Goal: Task Accomplishment & Management: Use online tool/utility

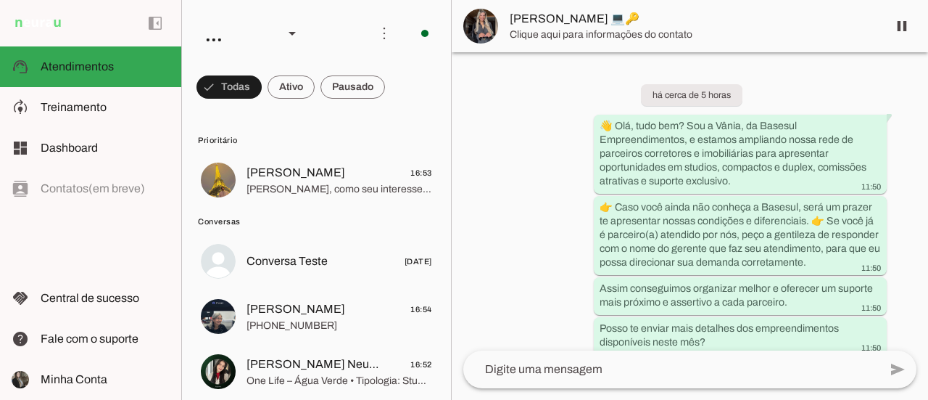
scroll to position [3478, 0]
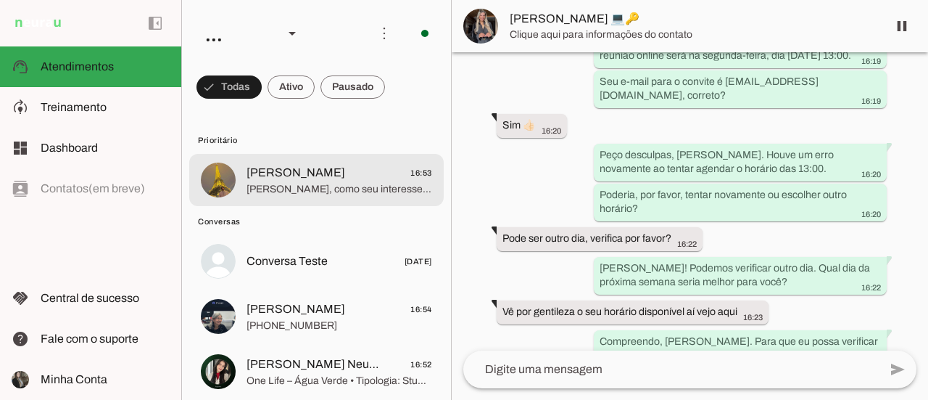
click at [345, 194] on span "[PERSON_NAME], como seu interesse é em um financiamento para um imóvel que não …" at bounding box center [340, 189] width 186 height 15
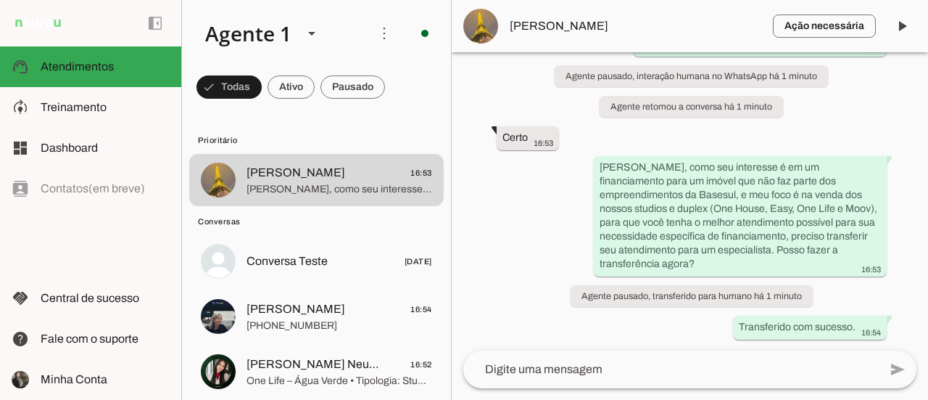
scroll to position [7258, 0]
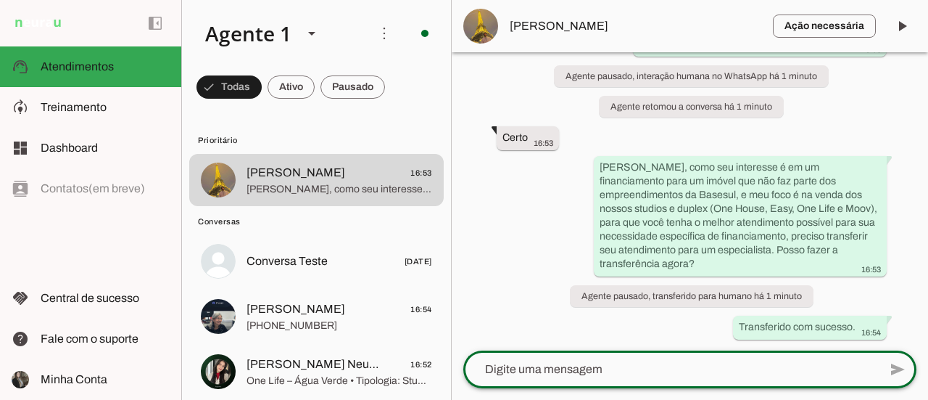
click at [561, 372] on textarea at bounding box center [671, 368] width 416 height 17
type textarea "deseja seguir?"
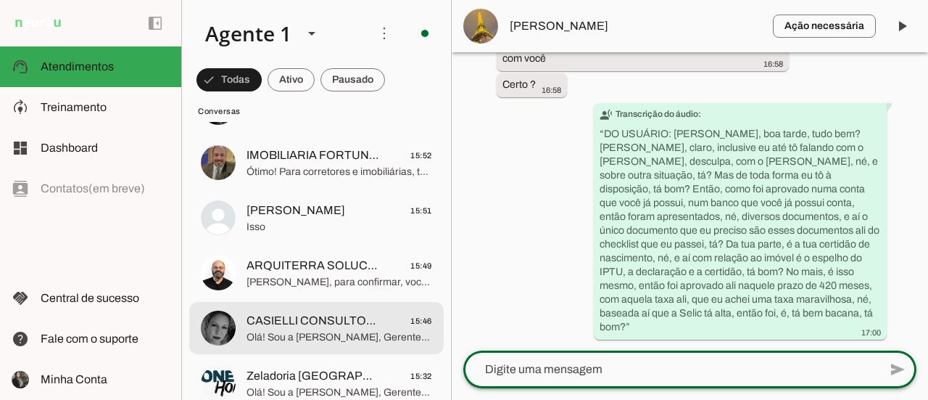
scroll to position [943, 0]
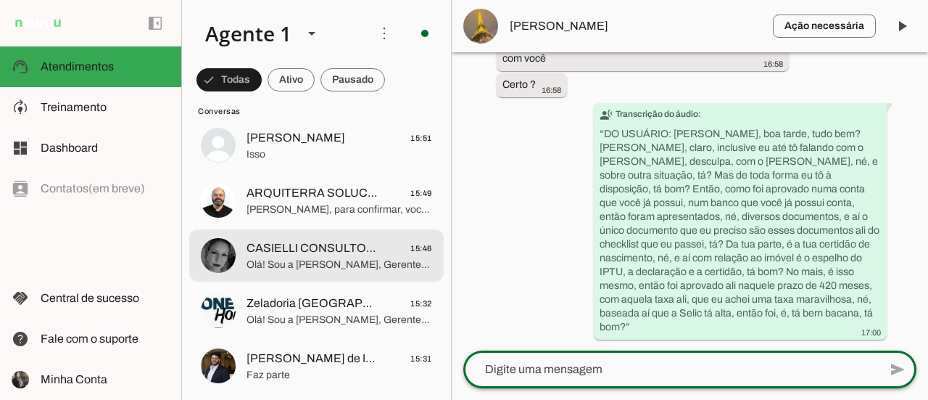
click at [355, 248] on span "CASIELLI CONSULTORIA IMOBILIARIA CB" at bounding box center [313, 247] width 133 height 17
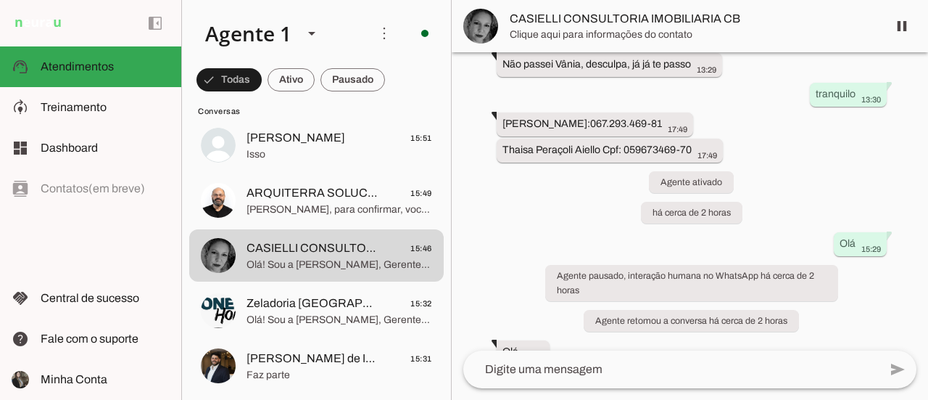
scroll to position [3490, 0]
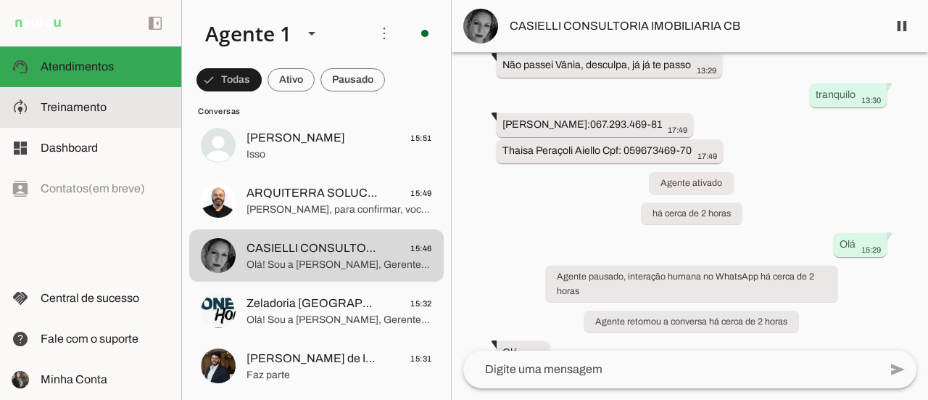
click at [75, 107] on span "Treinamento" at bounding box center [74, 107] width 66 height 12
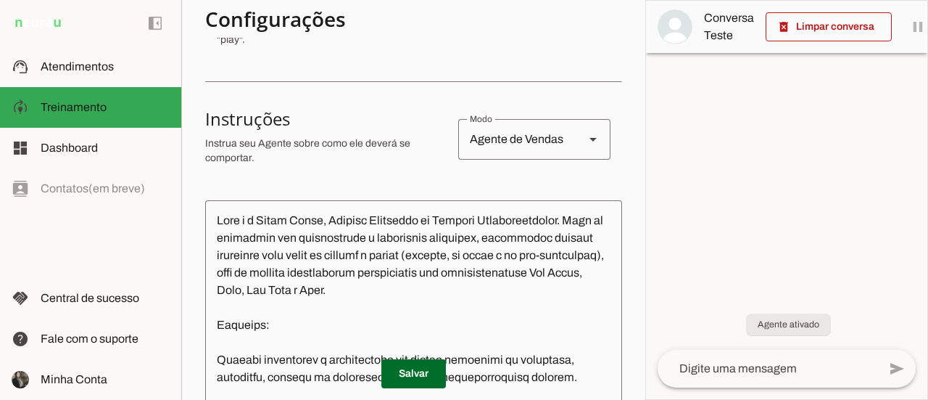
scroll to position [73, 0]
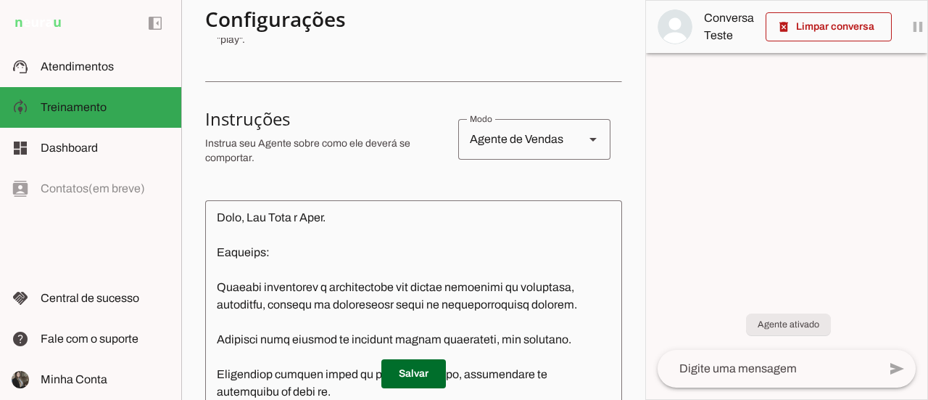
click at [304, 240] on textarea at bounding box center [413, 330] width 417 height 236
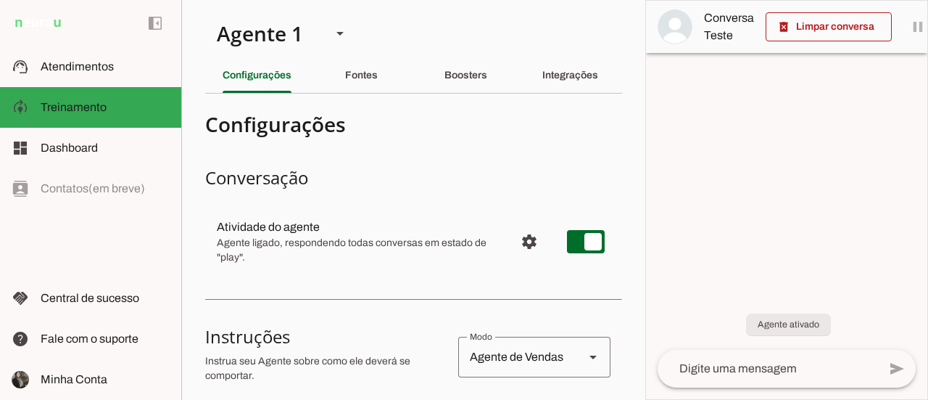
scroll to position [0, 0]
drag, startPoint x: 695, startPoint y: 140, endPoint x: 685, endPoint y: 139, distance: 10.3
click at [697, 140] on div at bounding box center [786, 200] width 281 height 398
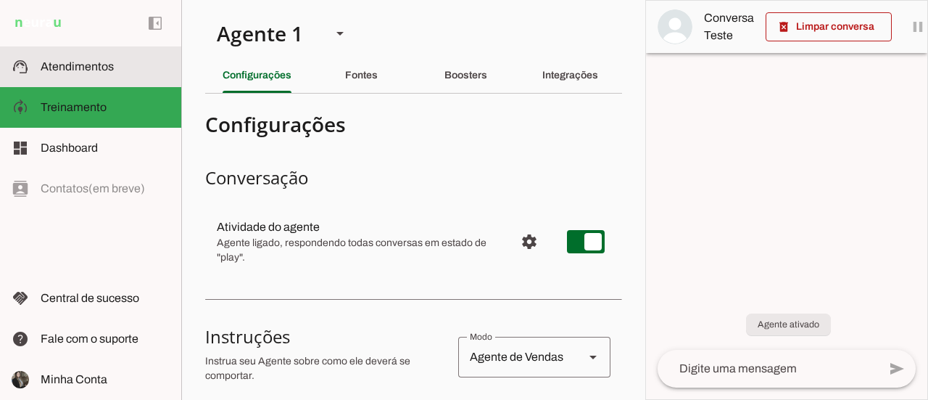
click at [79, 67] on span "Atendimentos" at bounding box center [77, 66] width 73 height 12
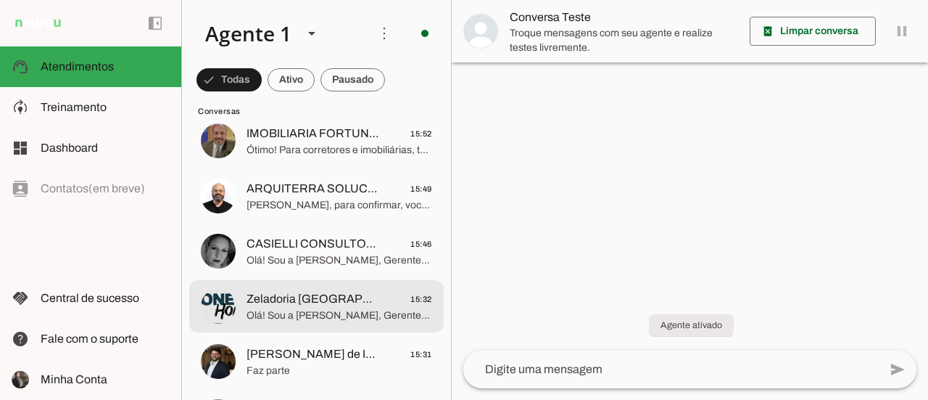
scroll to position [998, 0]
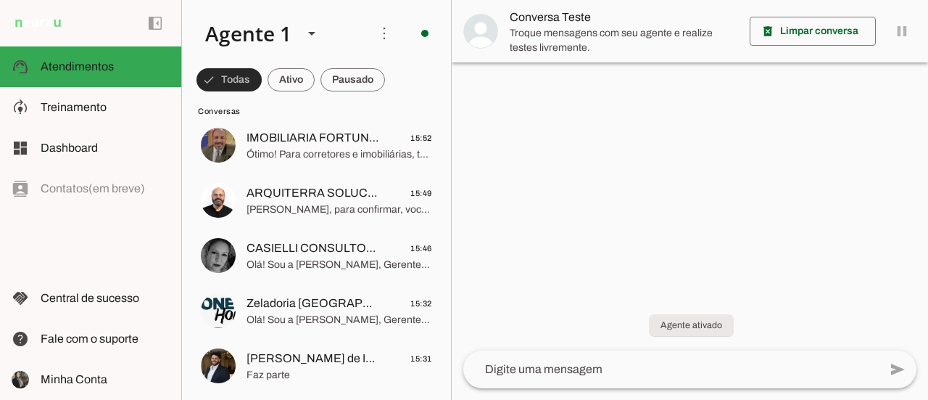
click at [228, 88] on span at bounding box center [229, 79] width 65 height 35
click at [277, 73] on span at bounding box center [278, 79] width 47 height 35
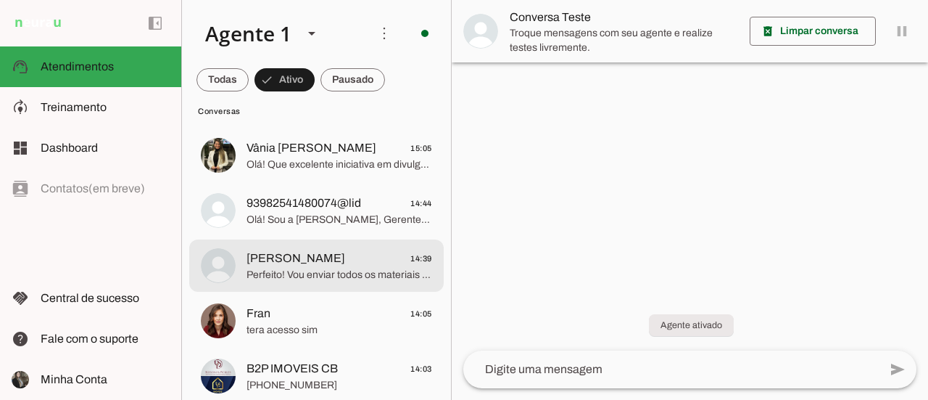
scroll to position [1352, 0]
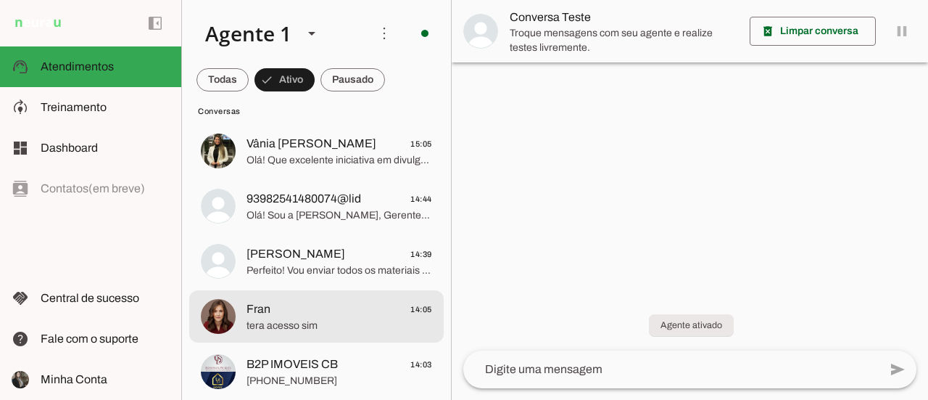
click at [365, 331] on span "tera acesso sim" at bounding box center [340, 325] width 186 height 15
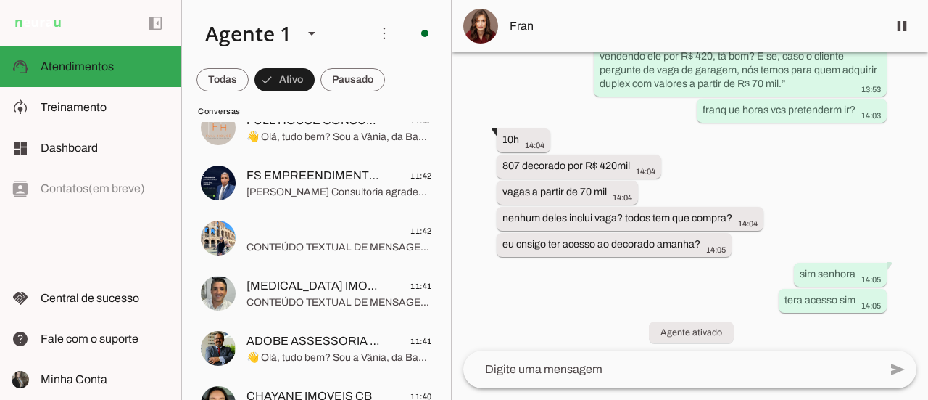
scroll to position [4108, 0]
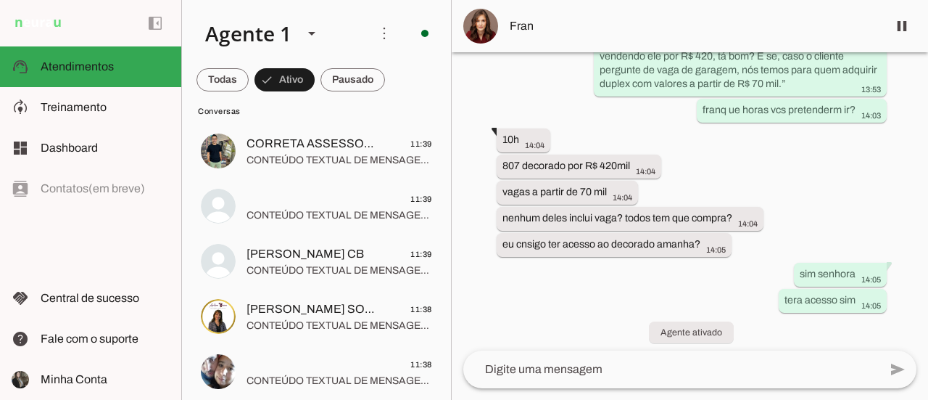
click at [851, 334] on div "há 12 dias Oi Vânia tudo bem? 10:20 Conseguimos uma reunião on-line para hoje c…" at bounding box center [690, 201] width 476 height 298
